Goal: Task Accomplishment & Management: Use online tool/utility

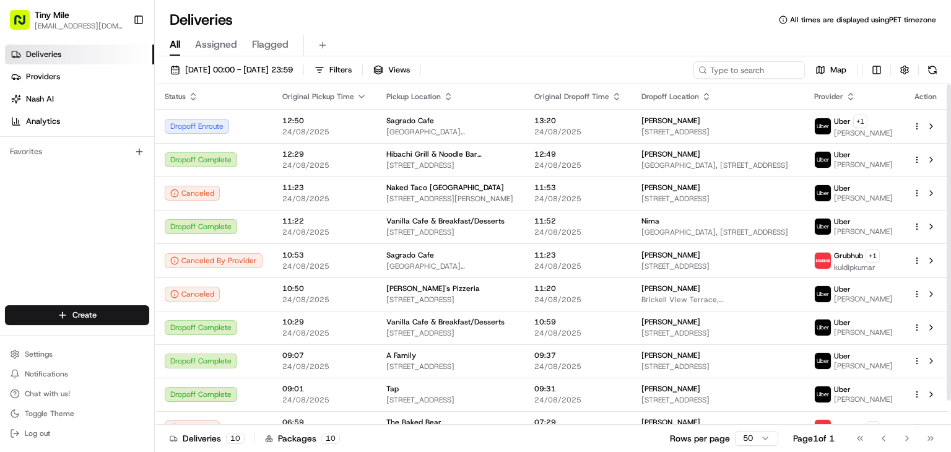
drag, startPoint x: 933, startPoint y: 125, endPoint x: 780, endPoint y: 100, distance: 154.4
click at [780, 100] on div "Dropoff Location" at bounding box center [718, 97] width 153 height 10
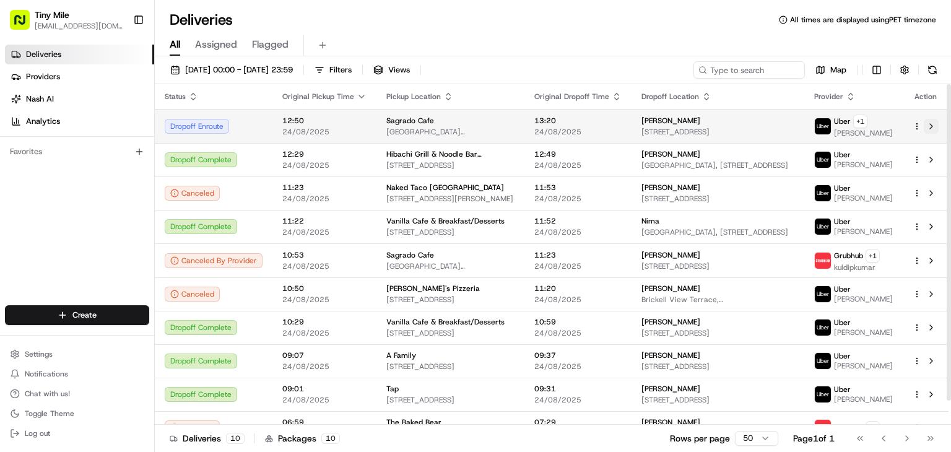
click at [930, 126] on button at bounding box center [931, 126] width 15 height 15
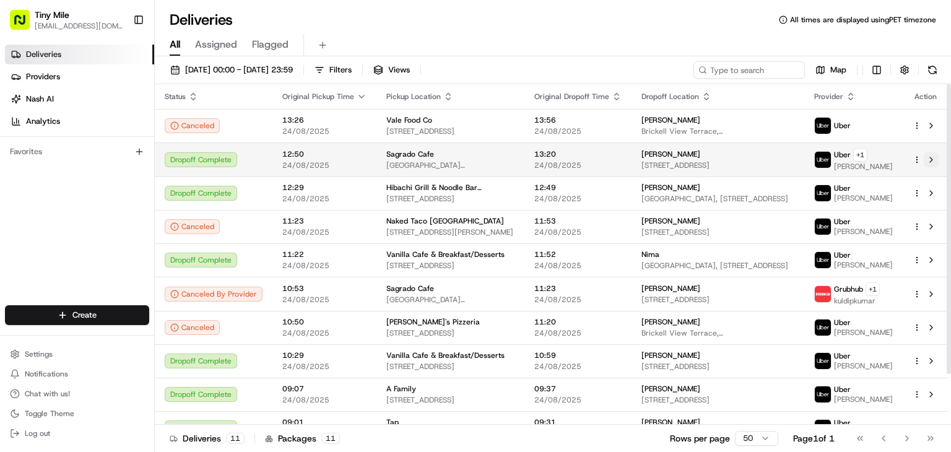
click at [934, 163] on button at bounding box center [931, 159] width 15 height 15
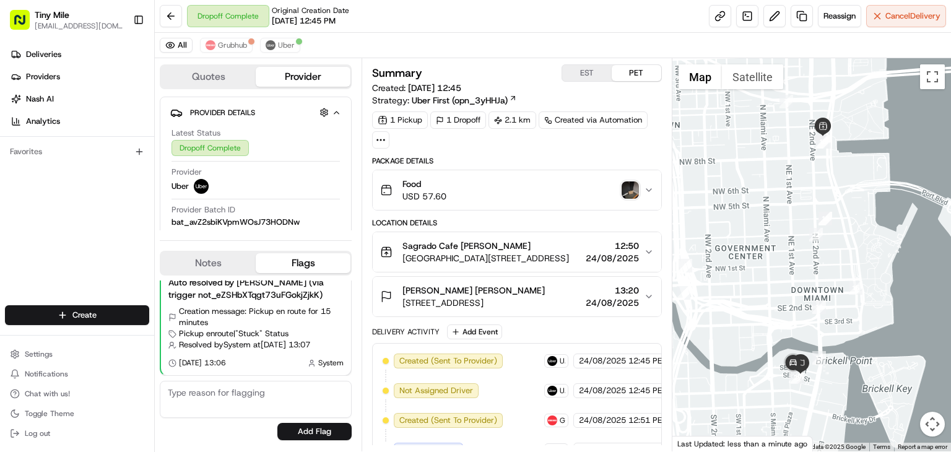
click at [624, 189] on img "button" at bounding box center [630, 189] width 17 height 17
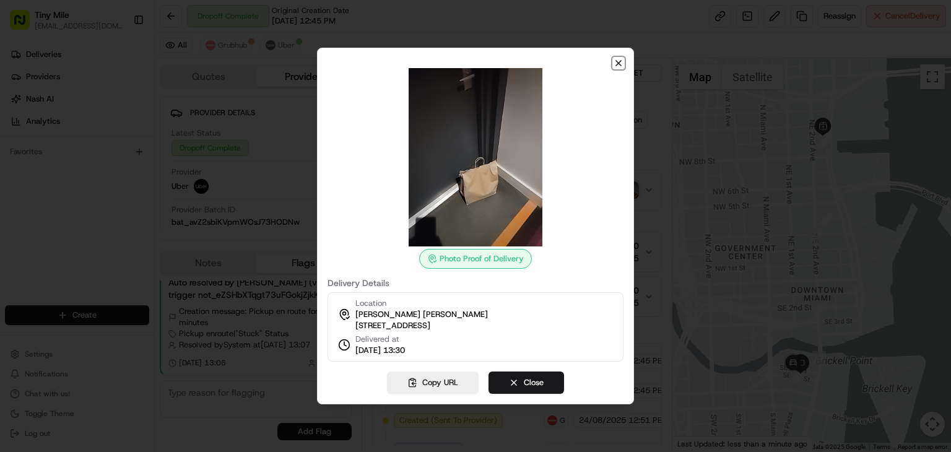
click at [618, 58] on icon "button" at bounding box center [619, 63] width 10 height 10
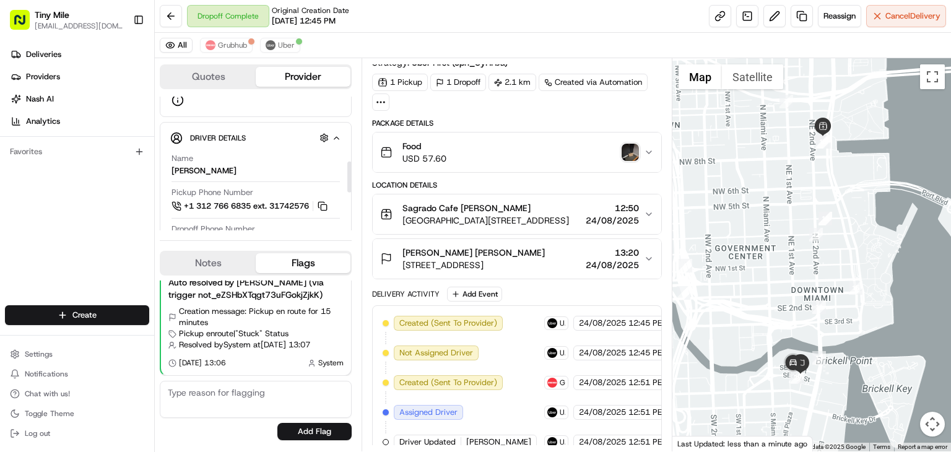
scroll to position [310, 0]
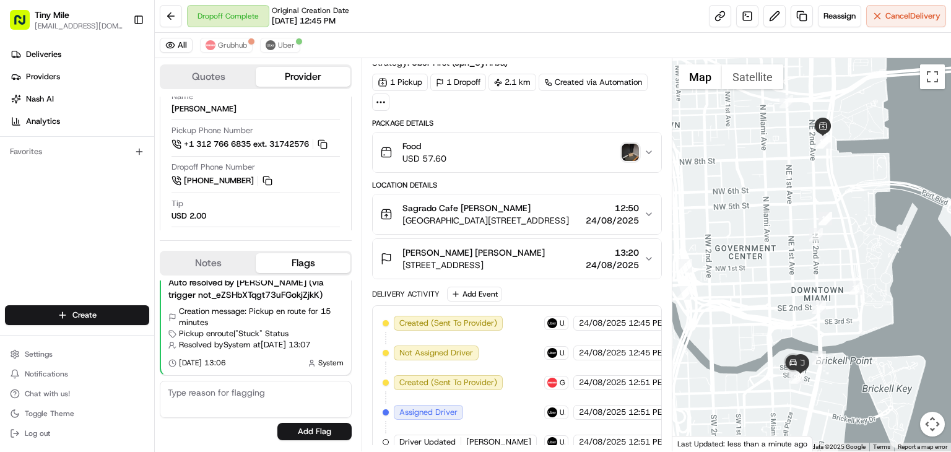
click at [649, 258] on icon "button" at bounding box center [649, 259] width 10 height 10
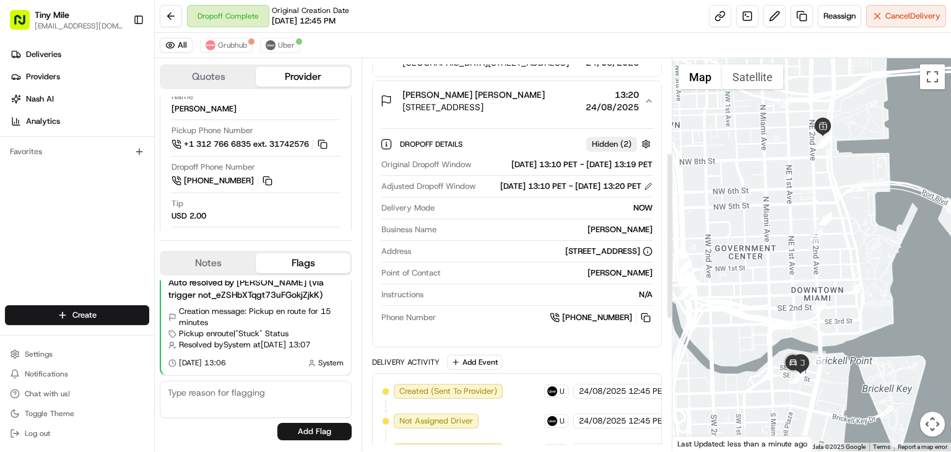
scroll to position [224, 0]
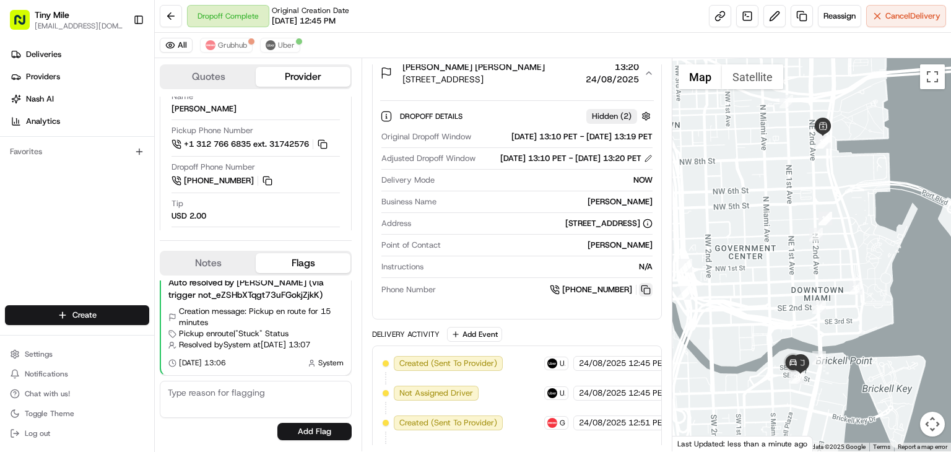
click at [644, 297] on button at bounding box center [646, 290] width 14 height 14
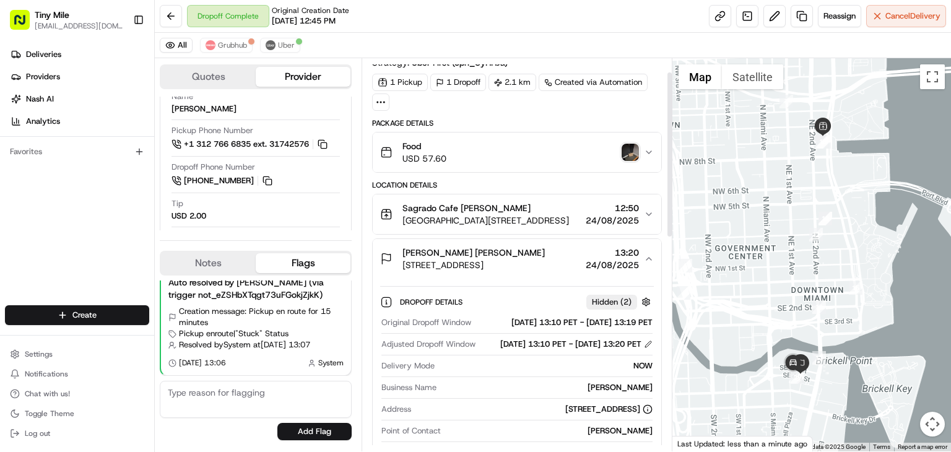
scroll to position [0, 0]
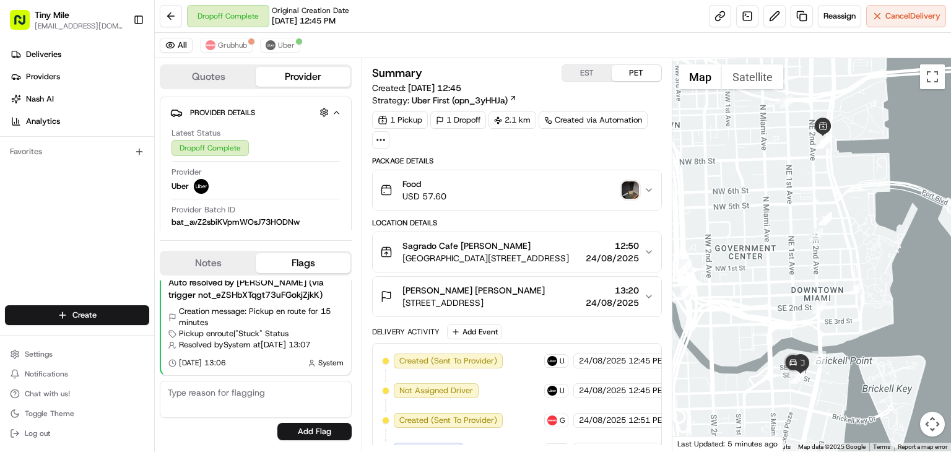
click at [645, 294] on icon "button" at bounding box center [649, 297] width 10 height 10
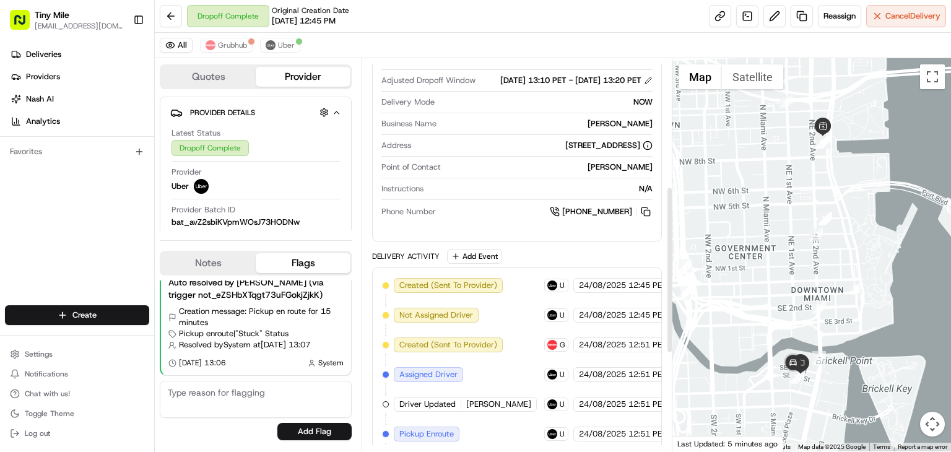
scroll to position [310, 0]
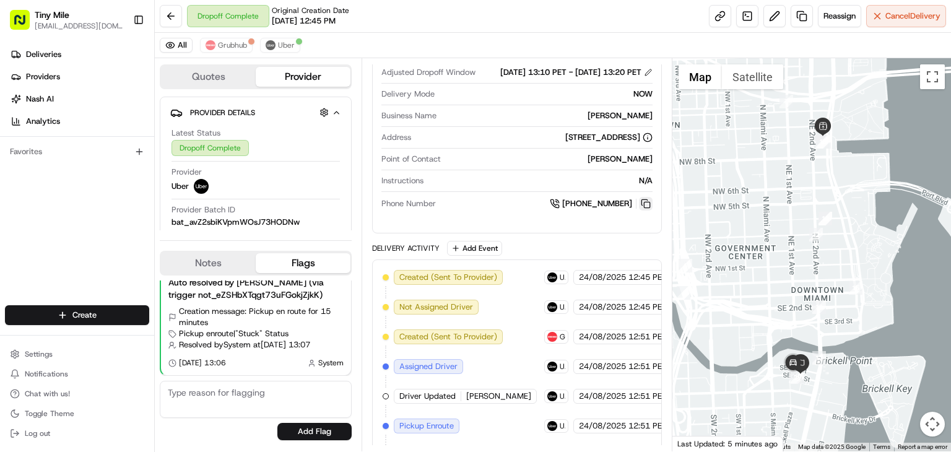
click at [643, 211] on button at bounding box center [646, 204] width 14 height 14
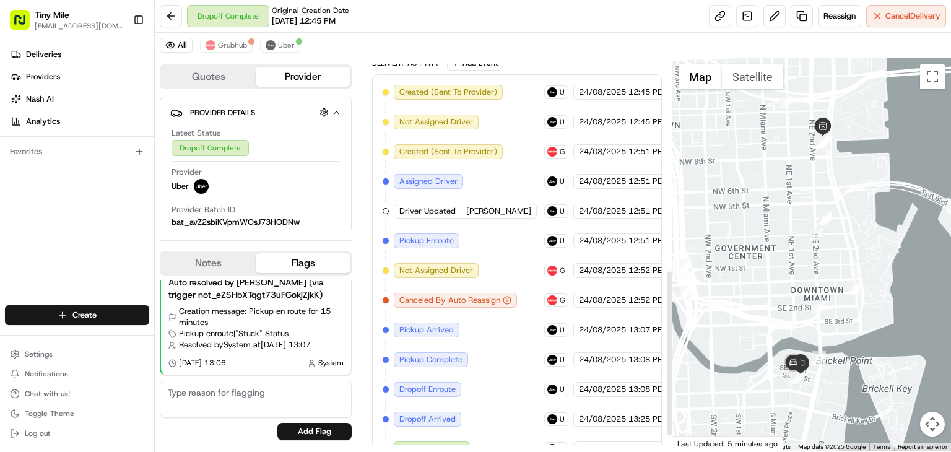
scroll to position [495, 0]
